Goal: Information Seeking & Learning: Learn about a topic

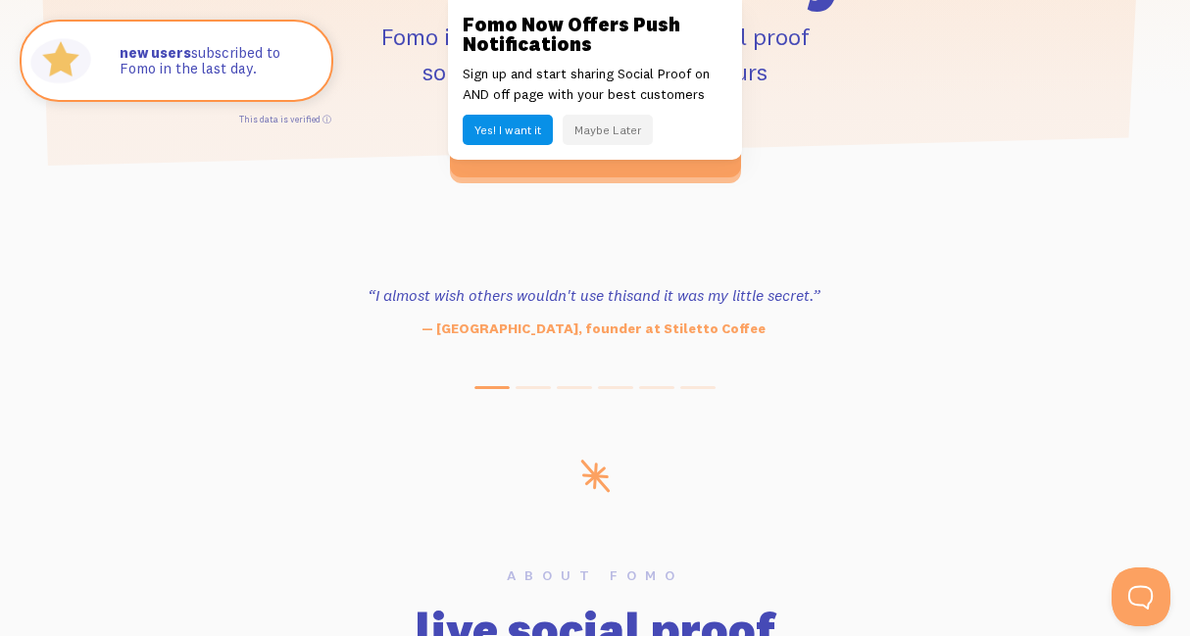
scroll to position [941, 0]
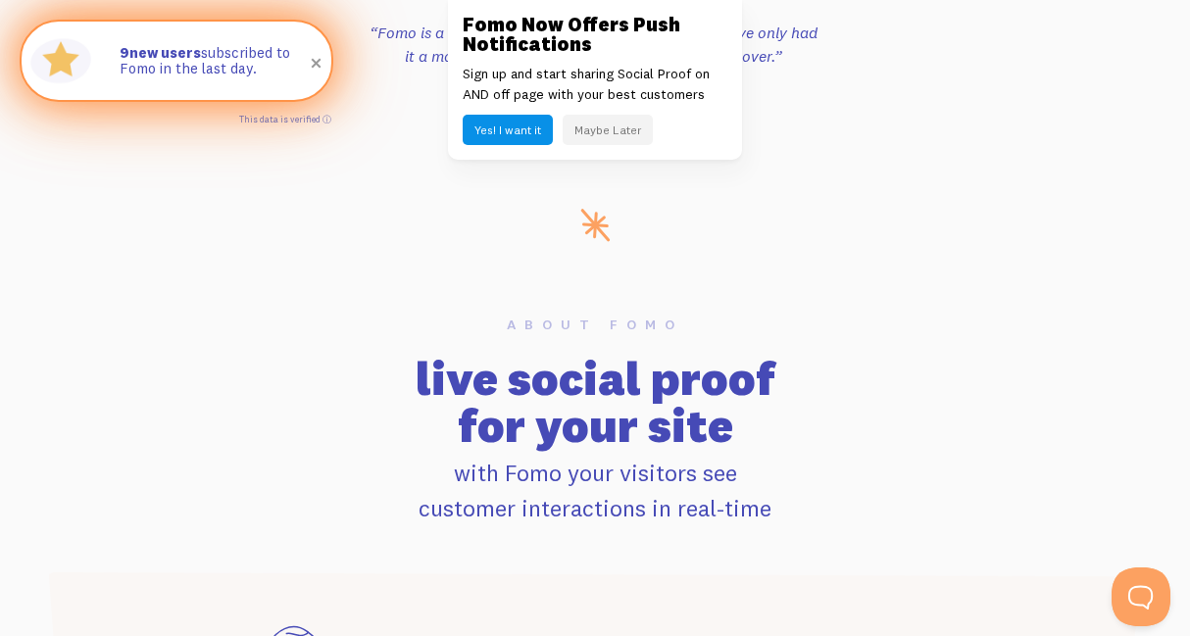
click at [317, 65] on span at bounding box center [316, 63] width 33 height 33
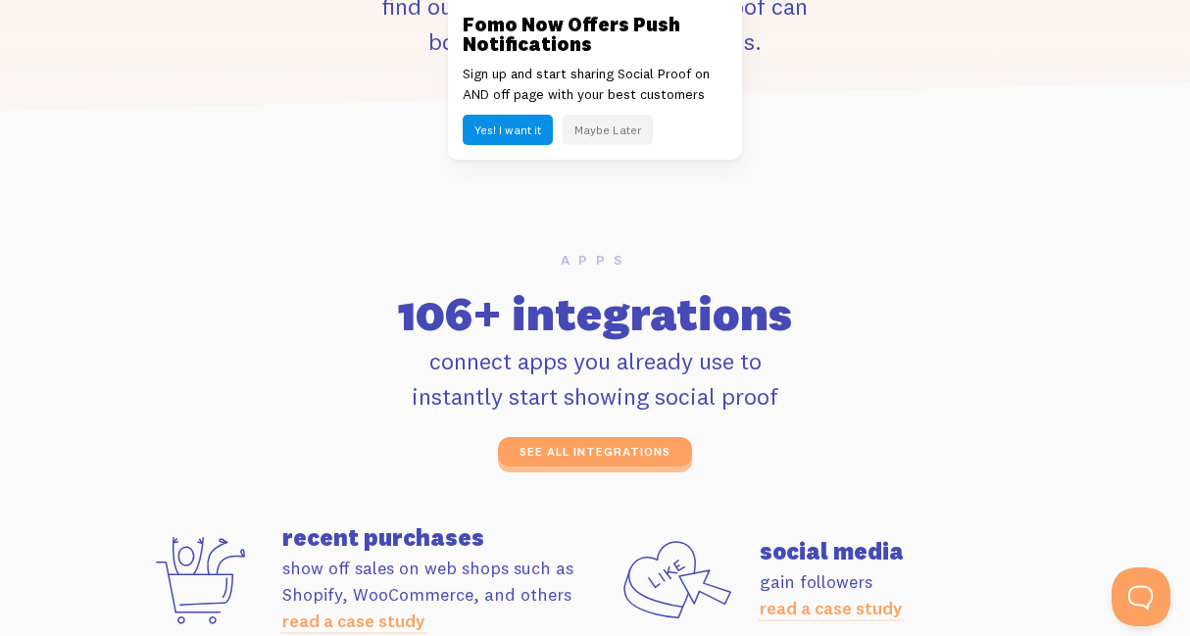
scroll to position [5057, 0]
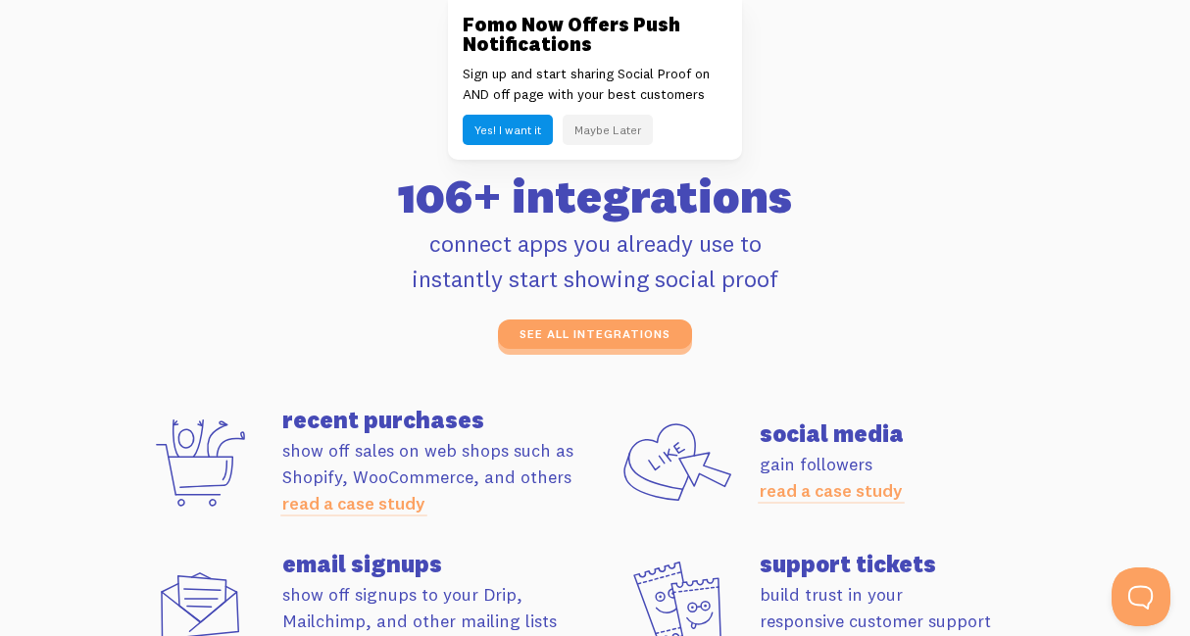
click at [601, 130] on button "Maybe Later" at bounding box center [607, 130] width 90 height 30
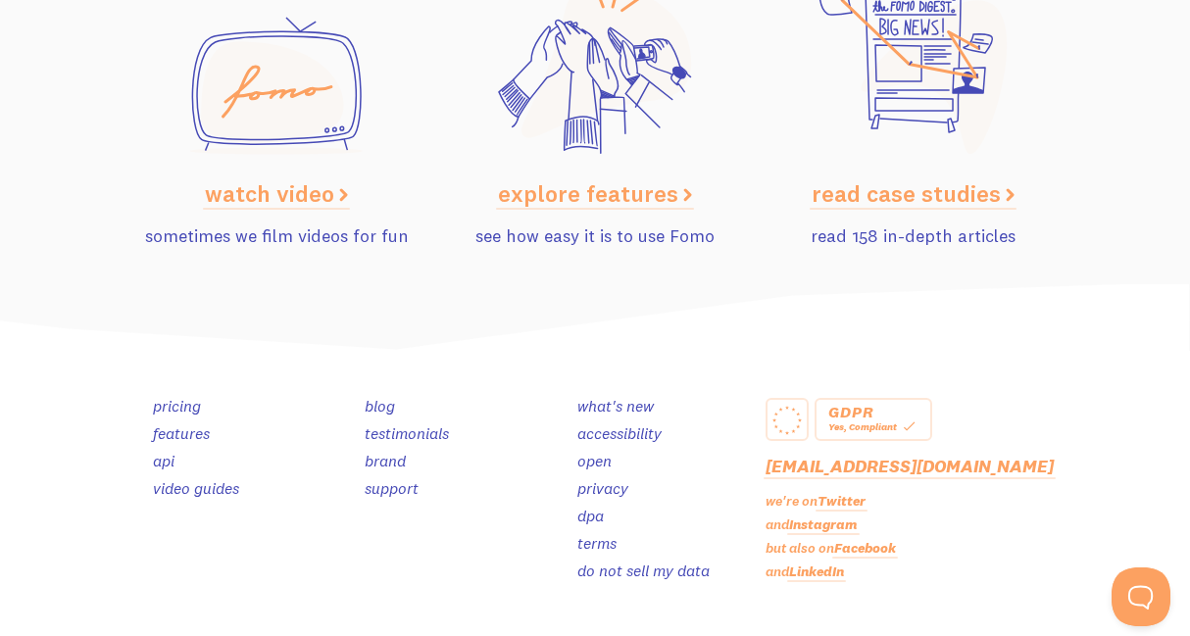
scroll to position [9830, 0]
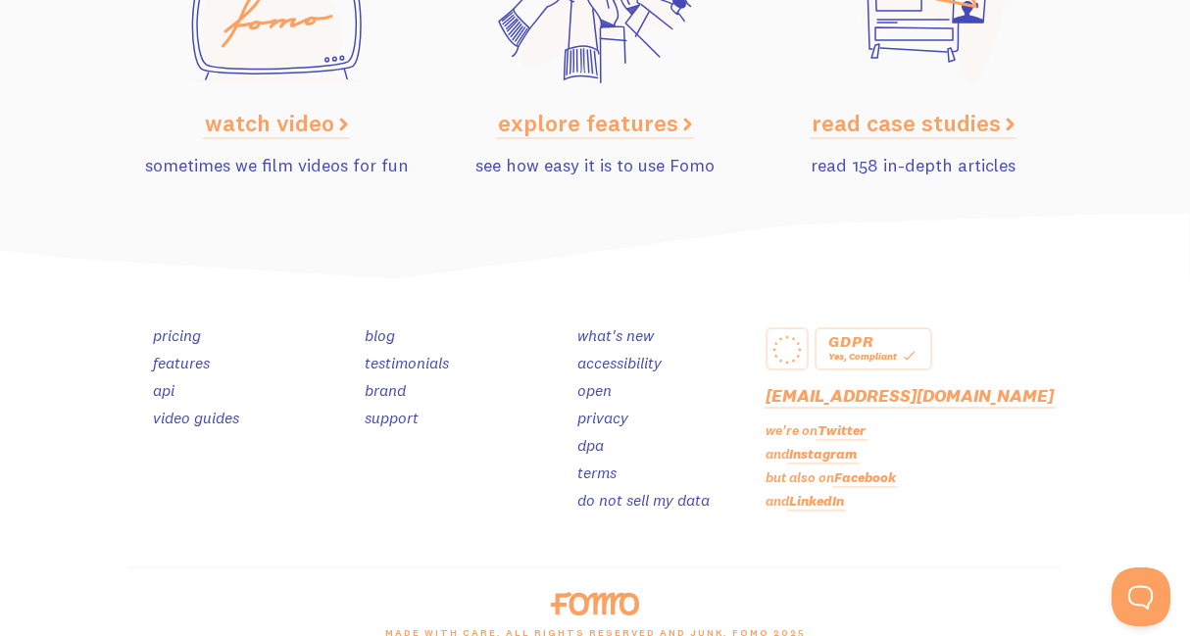
drag, startPoint x: 1194, startPoint y: 533, endPoint x: 27, endPoint y: 11, distance: 1277.8
click at [172, 325] on link "pricing" at bounding box center [177, 335] width 48 height 20
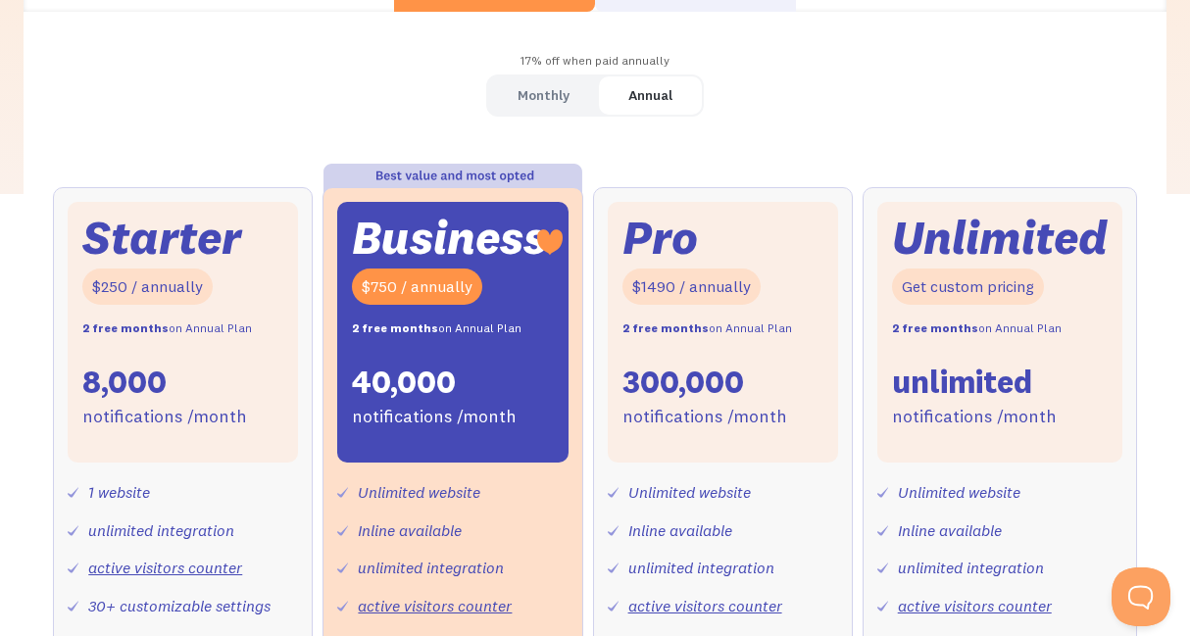
scroll to position [588, 0]
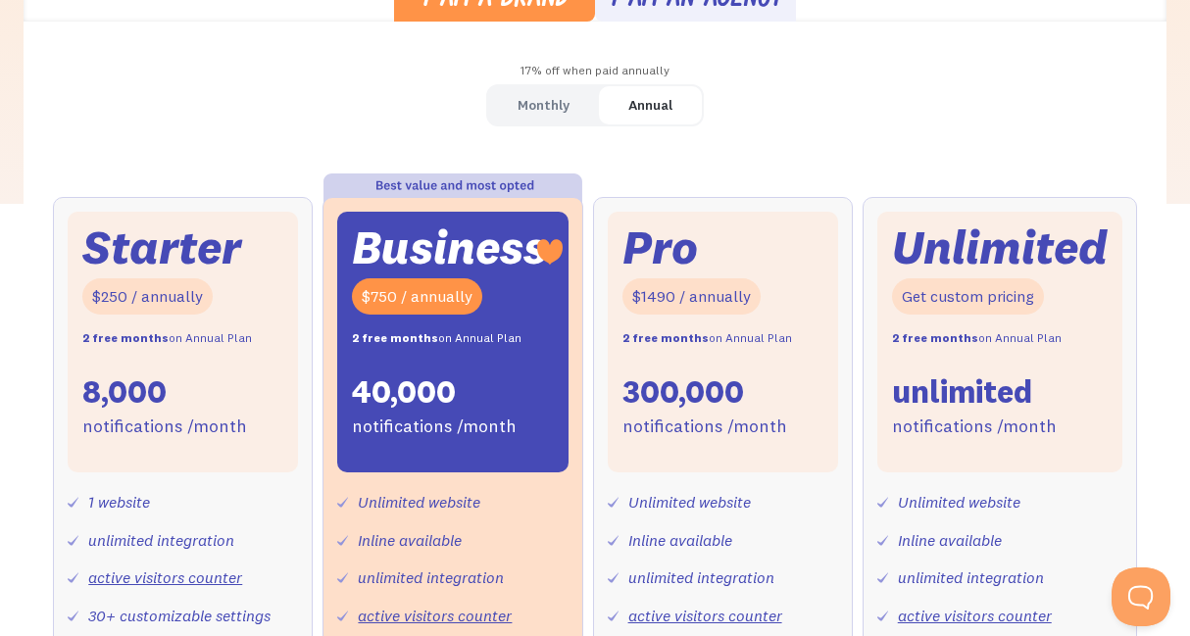
click at [523, 87] on link "Monthly" at bounding box center [543, 105] width 111 height 38
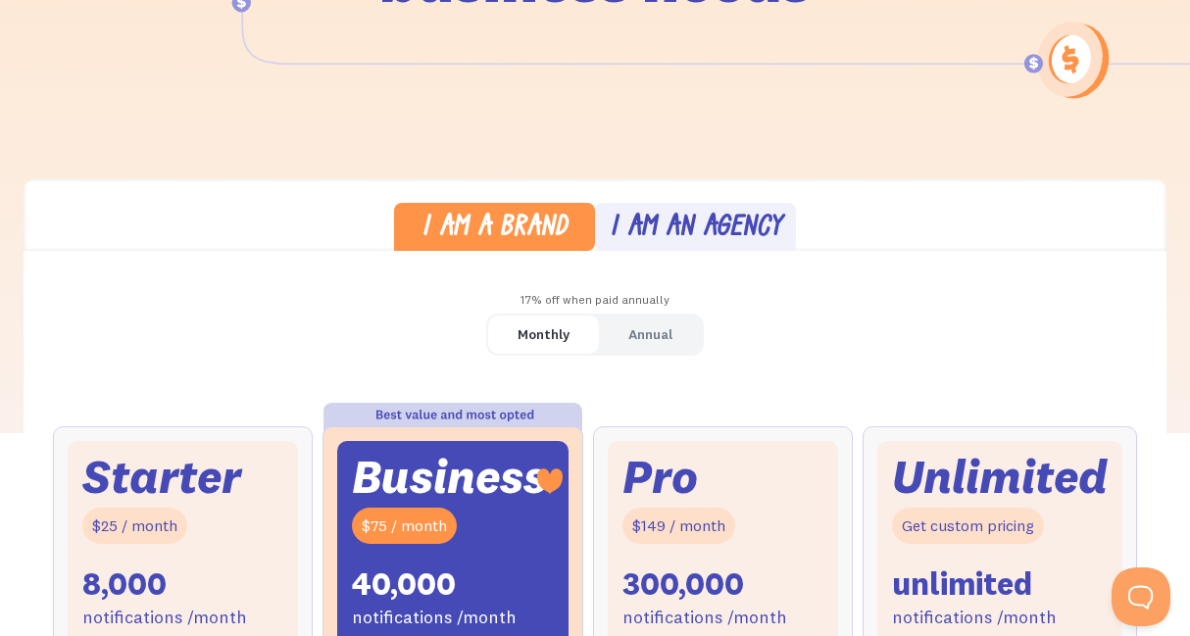
scroll to position [353, 0]
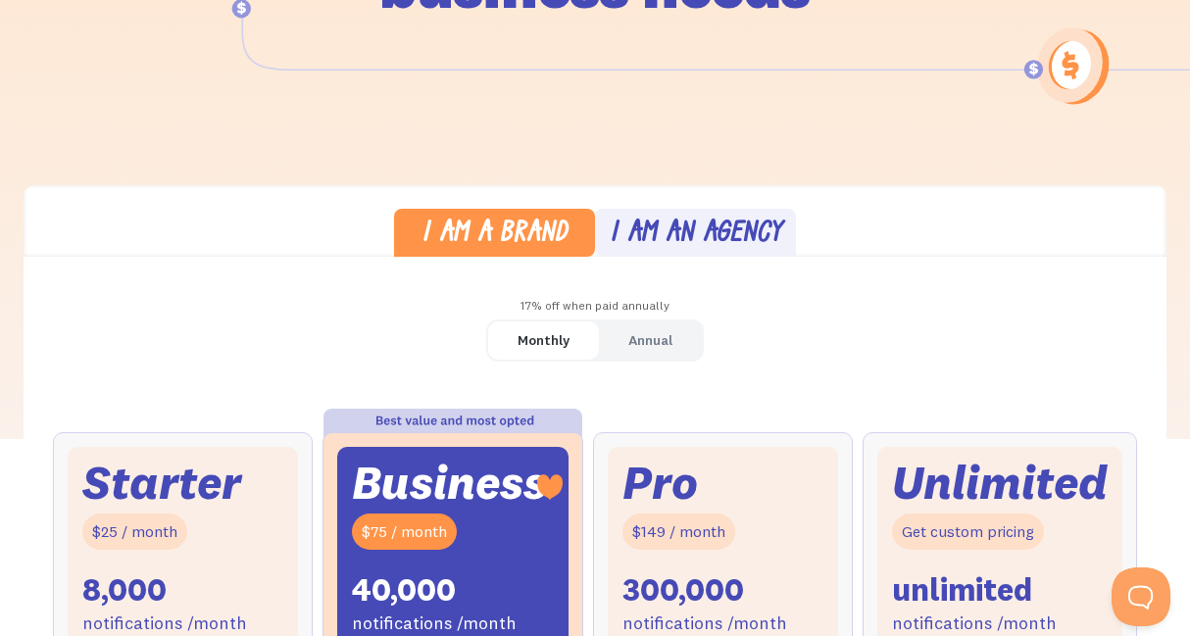
click at [695, 221] on div "I am an agency" at bounding box center [696, 234] width 172 height 28
